Goal: Information Seeking & Learning: Learn about a topic

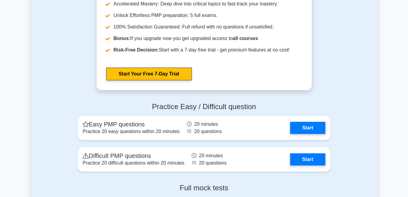
scroll to position [1598, 0]
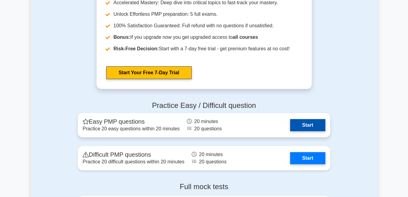
click at [312, 126] on link "Start" at bounding box center [307, 125] width 35 height 12
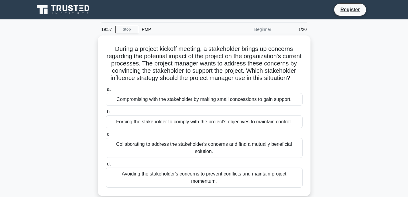
scroll to position [12, 0]
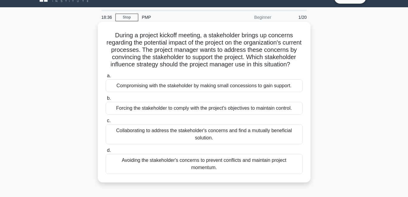
click at [272, 91] on div "Compromising with the stakeholder by making small concessions to gain support." at bounding box center [204, 86] width 197 height 13
click at [106, 78] on input "a. Compromising with the stakeholder by making small concessions to gain suppor…" at bounding box center [106, 76] width 0 height 4
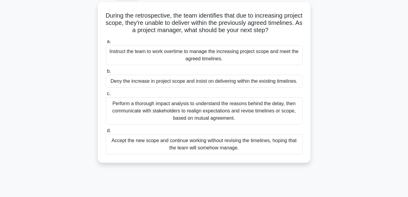
scroll to position [36, 0]
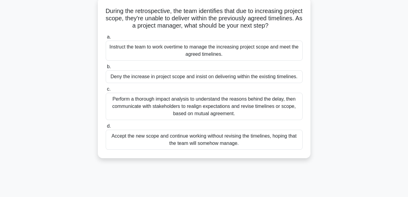
click at [264, 77] on div "Deny the increase in project scope and insist on delivering within the existing…" at bounding box center [204, 76] width 197 height 13
click at [106, 69] on input "b. Deny the increase in project scope and insist on delivering within the exist…" at bounding box center [106, 67] width 0 height 4
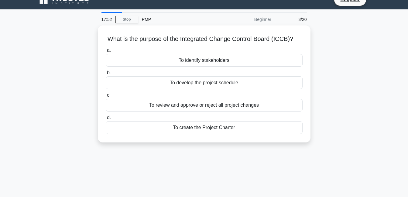
scroll to position [0, 0]
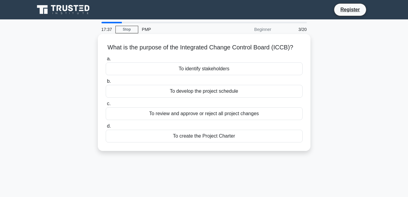
click at [201, 71] on div "To identify stakeholders" at bounding box center [204, 69] width 197 height 13
click at [106, 61] on input "a. To identify stakeholders" at bounding box center [106, 59] width 0 height 4
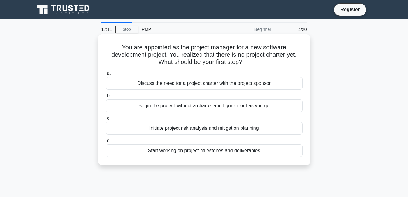
click at [205, 85] on div "Discuss the need for a project charter with the project sponsor" at bounding box center [204, 83] width 197 height 13
click at [106, 76] on input "a. Discuss the need for a project charter with the project sponsor" at bounding box center [106, 74] width 0 height 4
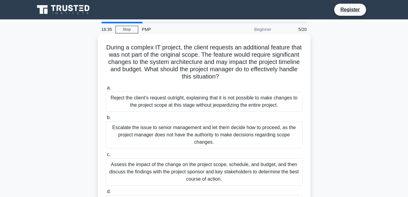
click at [250, 103] on div "Reject the client's request outright, explaining that it is not possible to mak…" at bounding box center [204, 102] width 197 height 20
click at [106, 90] on input "a. Reject the client's request outright, explaining that it is not possible to …" at bounding box center [106, 88] width 0 height 4
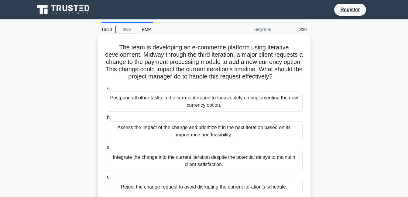
click at [227, 141] on div "Assess the impact of the change and prioritize it in the next iteration based o…" at bounding box center [204, 131] width 197 height 20
click at [106, 120] on input "b. Assess the impact of the change and prioritize it in the next iteration base…" at bounding box center [106, 118] width 0 height 4
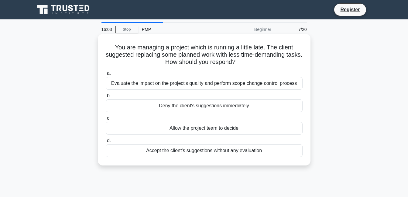
click at [218, 105] on div "Deny the client's suggestions immediately" at bounding box center [204, 106] width 197 height 13
click at [106, 98] on input "b. Deny the client's suggestions immediately" at bounding box center [106, 96] width 0 height 4
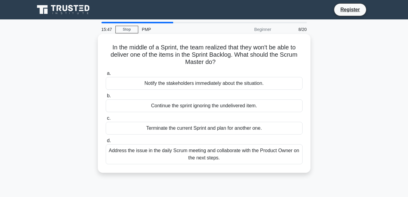
click at [235, 85] on div "Notify the stakeholders immediately about the situation." at bounding box center [204, 83] width 197 height 13
click at [106, 76] on input "a. Notify the stakeholders immediately about the situation." at bounding box center [106, 74] width 0 height 4
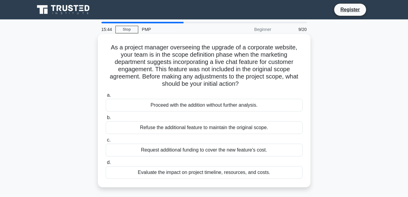
click at [172, 106] on div "Proceed with the addition without further analysis." at bounding box center [204, 105] width 197 height 13
click at [106, 97] on input "a. Proceed with the addition without further analysis." at bounding box center [106, 95] width 0 height 4
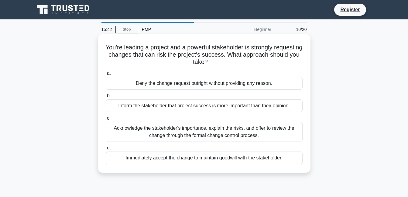
click at [188, 107] on div "Inform the stakeholder that project success is more important than their opinio…" at bounding box center [204, 106] width 197 height 13
click at [106, 98] on input "b. Inform the stakeholder that project success is more important than their opi…" at bounding box center [106, 96] width 0 height 4
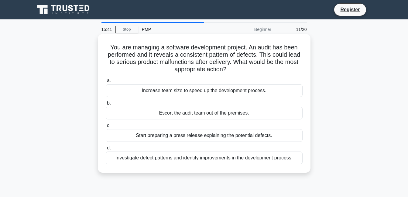
click at [188, 91] on div "Increase team size to speed up the development process." at bounding box center [204, 90] width 197 height 13
click at [106, 83] on input "a. Increase team size to speed up the development process." at bounding box center [106, 81] width 0 height 4
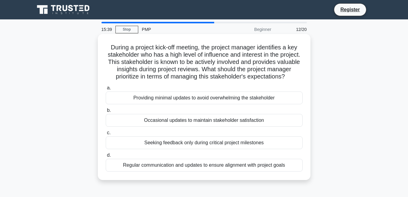
click at [183, 126] on div "Occasional updates to maintain stakeholder satisfaction" at bounding box center [204, 120] width 197 height 13
click at [106, 113] on input "b. Occasional updates to maintain stakeholder satisfaction" at bounding box center [106, 111] width 0 height 4
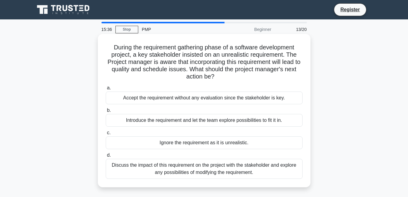
click at [188, 98] on div "Accept the requirement without any evaluation since the stakeholder is key." at bounding box center [204, 98] width 197 height 13
click at [106, 90] on input "a. Accept the requirement without any evaluation since the stakeholder is key." at bounding box center [106, 88] width 0 height 4
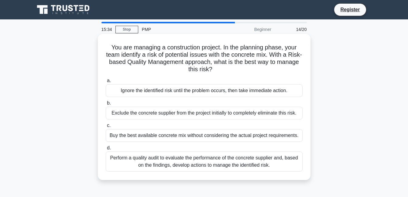
click at [191, 96] on div "Ignore the identified risk until the problem occurs, then take immediate action." at bounding box center [204, 90] width 197 height 13
click at [106, 83] on input "a. Ignore the identified risk until the problem occurs, then take immediate act…" at bounding box center [106, 81] width 0 height 4
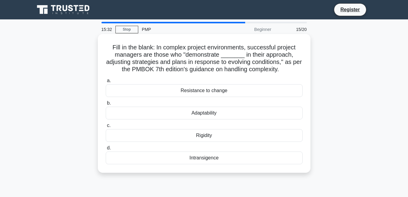
click at [194, 90] on div "Resistance to change" at bounding box center [204, 90] width 197 height 13
click at [106, 83] on input "a. Resistance to change" at bounding box center [106, 81] width 0 height 4
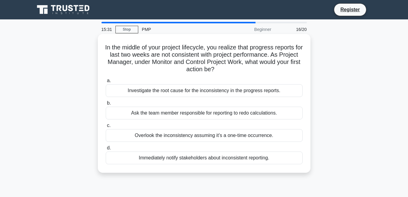
click at [195, 92] on div "Investigate the root cause for the inconsistency in the progress reports." at bounding box center [204, 90] width 197 height 13
click at [106, 83] on input "a. Investigate the root cause for the inconsistency in the progress reports." at bounding box center [106, 81] width 0 height 4
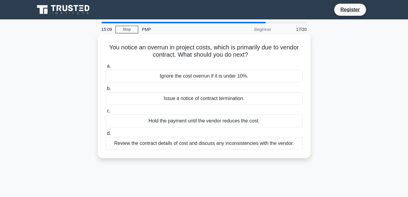
click at [197, 106] on div "a. Ignore the cost overrun if it is under 10%. b. Issue a notice of contract te…" at bounding box center [204, 106] width 204 height 90
click at [227, 122] on div "Hold the payment until the vendor reduces the cost." at bounding box center [204, 121] width 197 height 13
click at [106, 113] on input "c. Hold the payment until the vendor reduces the cost." at bounding box center [106, 111] width 0 height 4
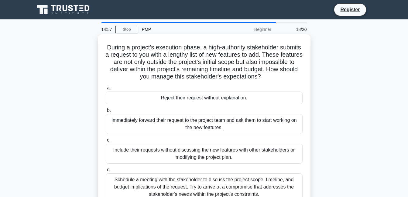
click at [227, 131] on div "Immediately forward their request to the project team and ask them to start wor…" at bounding box center [204, 124] width 197 height 20
click at [106, 113] on input "b. Immediately forward their request to the project team and ask them to start …" at bounding box center [106, 111] width 0 height 4
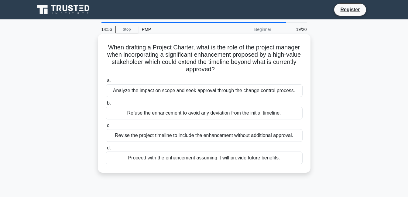
click at [212, 90] on div "Analyze the impact on scope and seek approval through the change control proces…" at bounding box center [204, 90] width 197 height 13
click at [106, 83] on input "a. Analyze the impact on scope and seek approval through the change control pro…" at bounding box center [106, 81] width 0 height 4
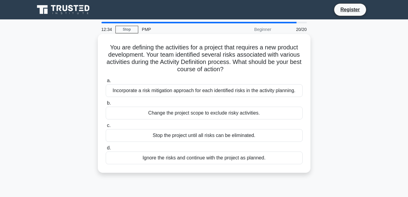
click at [218, 89] on div "Incorporate a risk mitigation approach for each identified risks in the activit…" at bounding box center [204, 90] width 197 height 13
click at [106, 83] on input "a. Incorporate a risk mitigation approach for each identified risks in the acti…" at bounding box center [106, 81] width 0 height 4
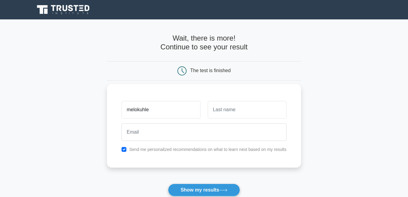
type input "melokuhle"
click at [215, 110] on input "text" at bounding box center [247, 110] width 79 height 18
type input "h"
type input "Hlongwa"
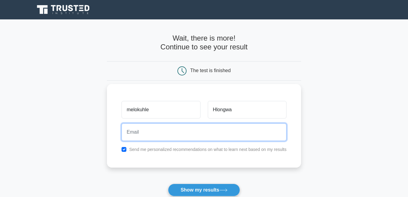
click at [178, 134] on input "email" at bounding box center [203, 133] width 165 height 18
type input "hlongwamelokuhle78@gmail.com"
click at [168, 184] on button "Show my results" at bounding box center [204, 190] width 72 height 13
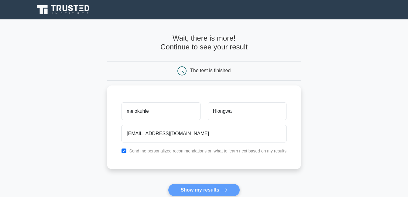
click at [194, 191] on form "Wait, there is more! Continue to see your result The test is finished melokuhle" at bounding box center [204, 128] width 194 height 189
click at [194, 192] on form "Wait, there is more! Continue to see your result The test is finished melokuhle" at bounding box center [204, 128] width 194 height 189
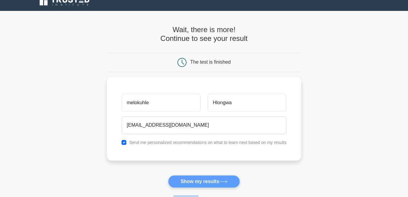
click at [194, 192] on form "Wait, there is more! Continue to see your result The test is finished melokuhle" at bounding box center [204, 119] width 194 height 189
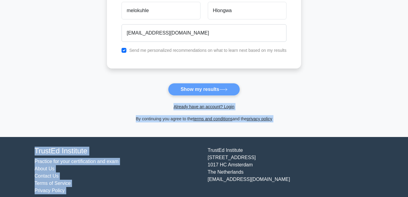
scroll to position [108, 0]
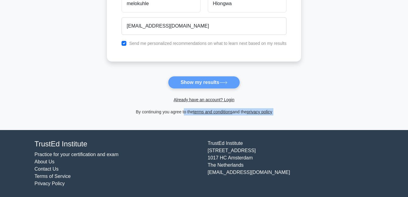
drag, startPoint x: 194, startPoint y: 192, endPoint x: 286, endPoint y: 112, distance: 122.1
click at [286, 112] on div "By continuing you agree to the terms and conditions and the privacy policy" at bounding box center [203, 111] width 201 height 7
click at [229, 82] on form "Wait, there is more! Continue to see your result The test is finished melokuhle" at bounding box center [204, 20] width 194 height 189
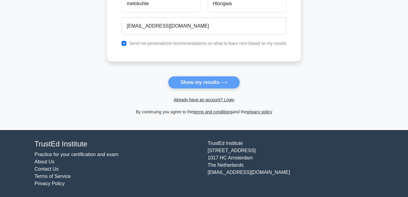
click at [229, 82] on form "Wait, there is more! Continue to see your result The test is finished melokuhle" at bounding box center [204, 20] width 194 height 189
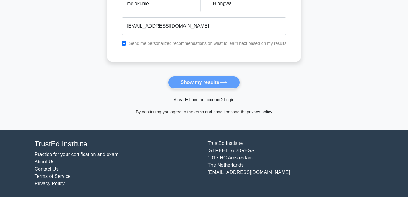
drag, startPoint x: 229, startPoint y: 82, endPoint x: 302, endPoint y: 116, distance: 80.8
click at [302, 116] on main "Wait, there is more! Continue to see your result The test is finished melokuhle" at bounding box center [204, 21] width 408 height 218
click at [227, 80] on form "Wait, there is more! Continue to see your result The test is finished melokuhle" at bounding box center [204, 20] width 194 height 189
click at [227, 83] on form "Wait, there is more! Continue to see your result The test is finished melokuhle" at bounding box center [204, 20] width 194 height 189
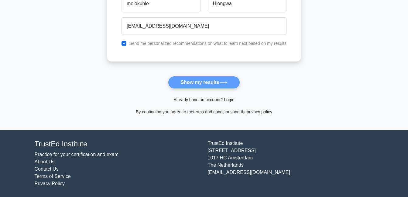
click at [223, 102] on link "Already have an account? Login" at bounding box center [203, 99] width 61 height 5
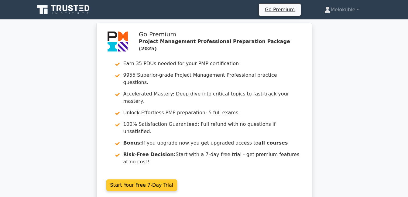
click at [160, 180] on link "Start Your Free 7-Day Trial" at bounding box center [141, 186] width 71 height 12
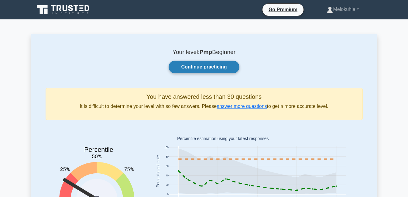
click at [214, 63] on link "Continue practicing" at bounding box center [203, 67] width 70 height 13
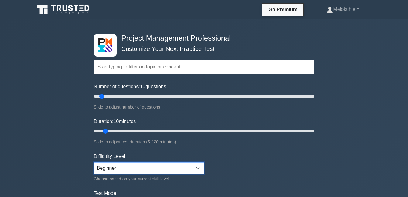
click at [200, 168] on select "Beginner Intermediate Expert" at bounding box center [149, 169] width 110 height 12
click at [94, 163] on select "Beginner Intermediate Expert" at bounding box center [149, 169] width 110 height 12
click at [139, 95] on input "Number of questions: 45 questions" at bounding box center [204, 96] width 220 height 7
click at [130, 95] on input "Number of questions: 35 questions" at bounding box center [204, 96] width 220 height 7
type input "25"
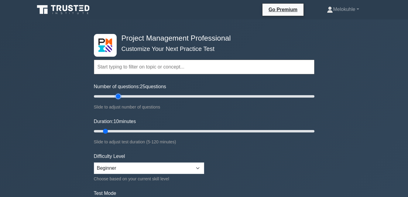
click at [118, 93] on input "Number of questions: 25 questions" at bounding box center [204, 96] width 220 height 7
click at [112, 130] on input "Duration: 15 minutes" at bounding box center [204, 131] width 220 height 7
click at [117, 130] on input "Duration: 15 minutes" at bounding box center [204, 131] width 220 height 7
click at [120, 130] on input "Duration: 20 minutes" at bounding box center [204, 131] width 220 height 7
type input "25"
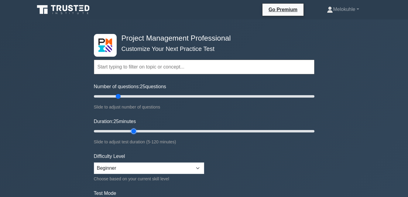
click at [129, 131] on input "Duration: 25 minutes" at bounding box center [204, 131] width 220 height 7
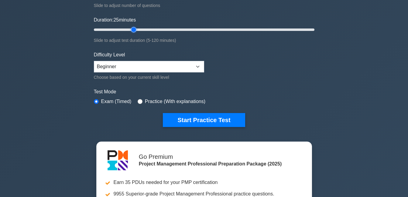
scroll to position [109, 0]
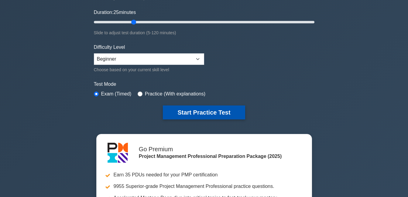
click at [232, 107] on button "Start Practice Test" at bounding box center [204, 113] width 82 height 14
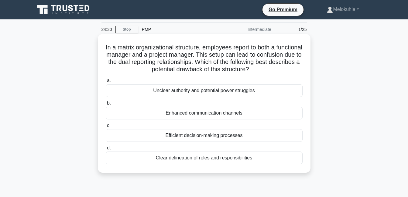
click at [231, 90] on div "Unclear authority and potential power struggles" at bounding box center [204, 90] width 197 height 13
click at [106, 83] on input "a. Unclear authority and potential power struggles" at bounding box center [106, 81] width 0 height 4
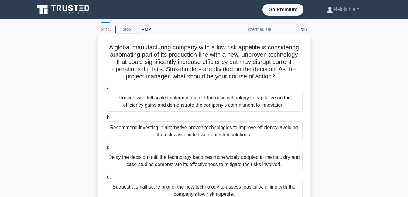
click at [211, 129] on div "Recommend investing in alternative proven technologies to improve efficiency, a…" at bounding box center [204, 131] width 197 height 20
click at [106, 120] on input "b. Recommend investing in alternative proven technologies to improve efficiency…" at bounding box center [106, 118] width 0 height 4
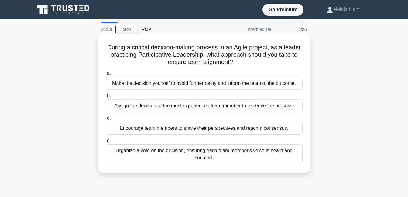
click at [209, 109] on div "Assign the decision to the most experienced team member to expedite the process." at bounding box center [204, 106] width 197 height 13
click at [106, 98] on input "b. Assign the decision to the most experienced team member to expedite the proc…" at bounding box center [106, 96] width 0 height 4
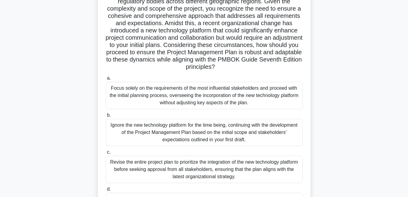
scroll to position [81, 0]
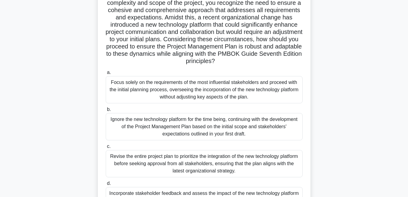
click at [194, 86] on div "Focus solely on the requirements of the most influential stakeholders and proce…" at bounding box center [204, 89] width 197 height 27
click at [106, 75] on input "a. Focus solely on the requirements of the most influential stakeholders and pr…" at bounding box center [106, 73] width 0 height 4
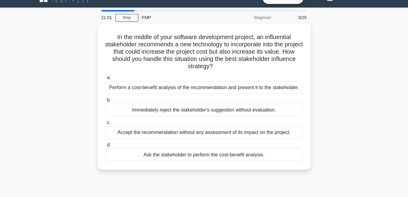
scroll to position [0, 0]
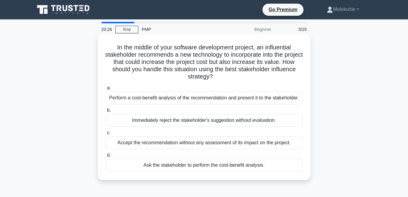
click at [226, 98] on div "Perform a cost-benefit analysis of the recommendation and present it to the sta…" at bounding box center [204, 98] width 197 height 13
click at [106, 90] on input "a. Perform a cost-benefit analysis of the recommendation and present it to the …" at bounding box center [106, 88] width 0 height 4
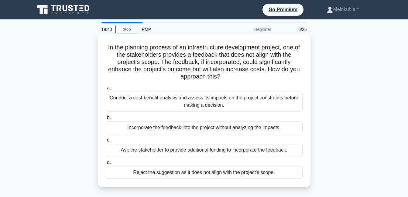
click at [200, 102] on div "Conduct a cost-benefit analysis and assess its impacts on the project constrain…" at bounding box center [204, 102] width 197 height 20
click at [106, 90] on input "a. Conduct a cost-benefit analysis and assess its impacts on the project constr…" at bounding box center [106, 88] width 0 height 4
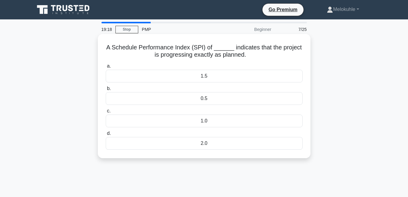
click at [220, 143] on div "2.0" at bounding box center [204, 143] width 197 height 13
click at [106, 136] on input "d. 2.0" at bounding box center [106, 134] width 0 height 4
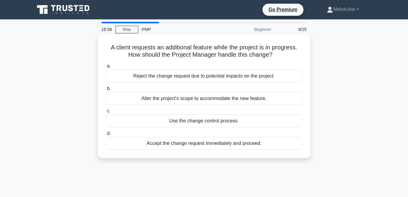
click at [237, 99] on div "Alter the project's scope to accommodate the new feature." at bounding box center [204, 98] width 197 height 13
click at [106, 91] on input "b. Alter the project's scope to accommodate the new feature." at bounding box center [106, 89] width 0 height 4
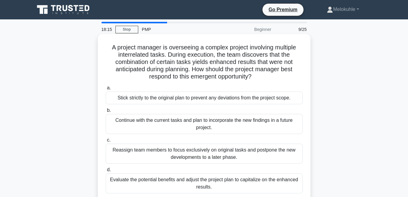
click at [228, 100] on div "Stick strictly to the original plan to prevent any deviations from the project …" at bounding box center [204, 98] width 197 height 13
click at [106, 90] on input "a. Stick strictly to the original plan to prevent any deviations from the proje…" at bounding box center [106, 88] width 0 height 4
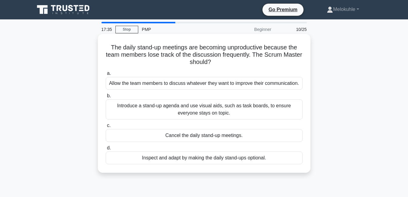
click at [225, 111] on div "Introduce a stand-up agenda and use visual aids, such as task boards, to ensure…" at bounding box center [204, 110] width 197 height 20
click at [106, 98] on input "b. Introduce a stand-up agenda and use visual aids, such as task boards, to ens…" at bounding box center [106, 96] width 0 height 4
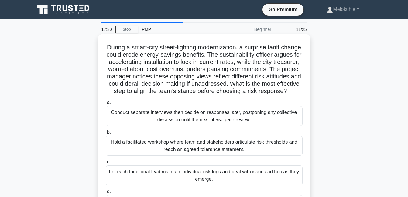
click at [214, 120] on div "Conduct separate interviews then decide on responses later, postponing any coll…" at bounding box center [204, 116] width 197 height 20
click at [106, 105] on input "a. Conduct separate interviews then decide on responses later, postponing any c…" at bounding box center [106, 103] width 0 height 4
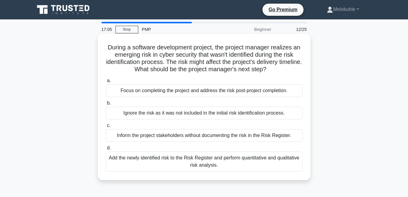
click at [222, 90] on div "Focus on completing the project and address the risk post-project completion." at bounding box center [204, 90] width 197 height 13
click at [106, 83] on input "a. Focus on completing the project and address the risk post-project completion." at bounding box center [106, 81] width 0 height 4
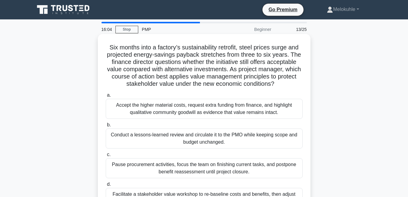
click at [191, 110] on div "Accept the higher material costs, request extra funding from finance, and highl…" at bounding box center [204, 109] width 197 height 20
click at [106, 97] on input "a. Accept the higher material costs, request extra funding from finance, and hi…" at bounding box center [106, 95] width 0 height 4
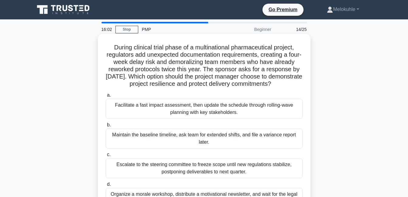
click at [192, 113] on div "Facilitate a fast impact assessment, then update the schedule through rolling-w…" at bounding box center [204, 109] width 197 height 20
click at [106, 97] on input "a. Facilitate a fast impact assessment, then update the schedule through rollin…" at bounding box center [106, 95] width 0 height 4
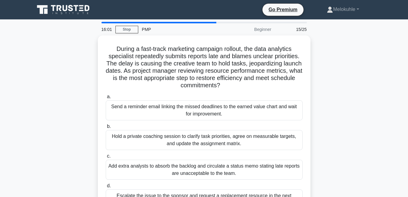
click at [192, 113] on div "Send a reminder email linking the missed deadlines to the earned value chart an…" at bounding box center [204, 110] width 197 height 20
click at [106, 99] on input "a. Send a reminder email linking the missed deadlines to the earned value chart…" at bounding box center [106, 97] width 0 height 4
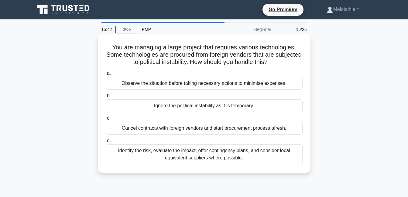
click at [236, 83] on div "Observe the situation before taking necessary actions to minimise expenses." at bounding box center [204, 83] width 197 height 13
click at [106, 76] on input "a. Observe the situation before taking necessary actions to minimise expenses." at bounding box center [106, 74] width 0 height 4
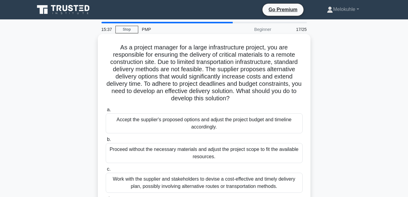
click at [195, 124] on div "Accept the supplier's proposed options and adjust the project budget and timeli…" at bounding box center [204, 123] width 197 height 20
click at [106, 112] on input "a. Accept the supplier's proposed options and adjust the project budget and tim…" at bounding box center [106, 110] width 0 height 4
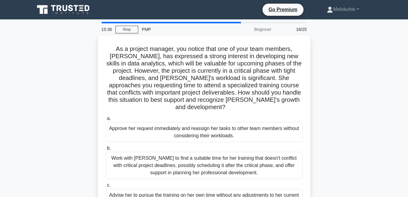
click at [195, 124] on div "Approve her request immediately and reassign her tasks to other team members wi…" at bounding box center [204, 132] width 197 height 20
click at [106, 121] on input "a. Approve her request immediately and reassign her tasks to other team members…" at bounding box center [106, 119] width 0 height 4
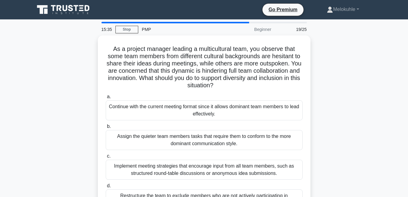
click at [195, 124] on label "b. Assign the quieter team members tasks that require them to conform to the mo…" at bounding box center [204, 136] width 197 height 27
click at [106, 125] on input "b. Assign the quieter team members tasks that require them to conform to the mo…" at bounding box center [106, 127] width 0 height 4
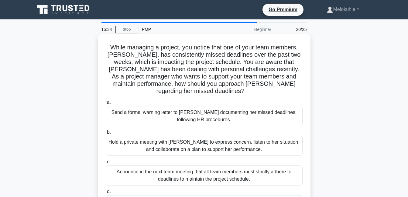
click at [197, 141] on div "Hold a private meeting with Emma to express concern, listen to her situation, a…" at bounding box center [204, 146] width 197 height 20
click at [106, 134] on input "b. Hold a private meeting with Emma to express concern, listen to her situation…" at bounding box center [106, 132] width 0 height 4
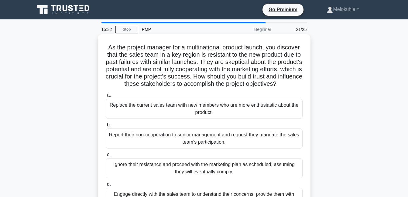
click at [197, 118] on div "Replace the current sales team with new members who are more enthusiastic about…" at bounding box center [204, 109] width 197 height 20
click at [106, 97] on input "a. Replace the current sales team with new members who are more enthusiastic ab…" at bounding box center [106, 95] width 0 height 4
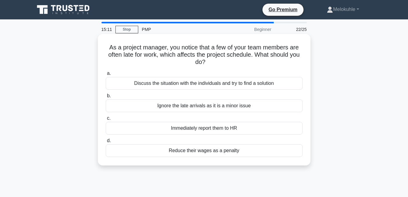
click at [218, 81] on div "Discuss the situation with the individuals and try to find a solution" at bounding box center [204, 83] width 197 height 13
click at [106, 76] on input "a. Discuss the situation with the individuals and try to find a solution" at bounding box center [106, 74] width 0 height 4
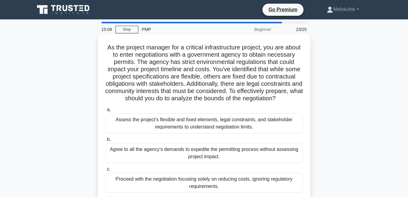
click at [203, 159] on div "Agree to all the agency's demands to expedite the permitting process without as…" at bounding box center [204, 153] width 197 height 20
click at [106, 142] on input "b. Agree to all the agency's demands to expedite the permitting process without…" at bounding box center [106, 140] width 0 height 4
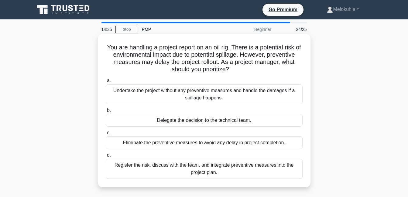
click at [182, 93] on div "Undertake the project without any preventive measures and handle the damages if…" at bounding box center [204, 94] width 197 height 20
click at [106, 83] on input "a. Undertake the project without any preventive measures and handle the damages…" at bounding box center [106, 81] width 0 height 4
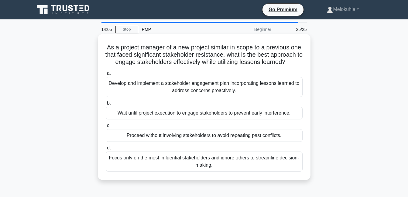
click at [239, 120] on div "Wait until project execution to engage stakeholders to prevent early interferen…" at bounding box center [204, 113] width 197 height 13
click at [106, 105] on input "b. Wait until project execution to engage stakeholders to prevent early interfe…" at bounding box center [106, 103] width 0 height 4
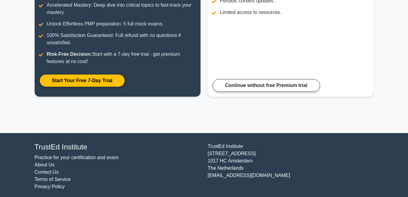
scroll to position [132, 0]
